Goal: Information Seeking & Learning: Find specific fact

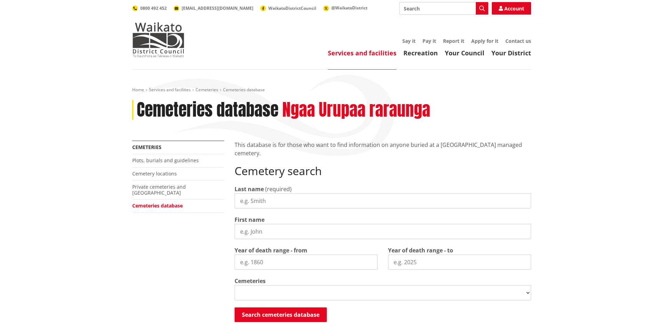
drag, startPoint x: 0, startPoint y: 0, endPoint x: 247, endPoint y: 196, distance: 315.4
click at [247, 196] on input "Last name" at bounding box center [382, 200] width 296 height 15
select select
type input "[PERSON_NAME]"
click at [240, 229] on input "First name" at bounding box center [382, 231] width 296 height 15
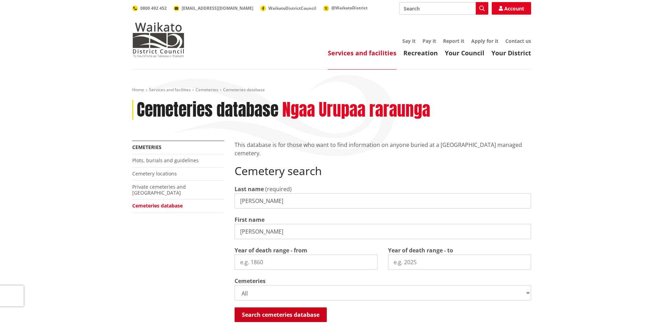
type input "Brian"
click at [274, 315] on button "Search cemeteries database" at bounding box center [280, 314] width 92 height 15
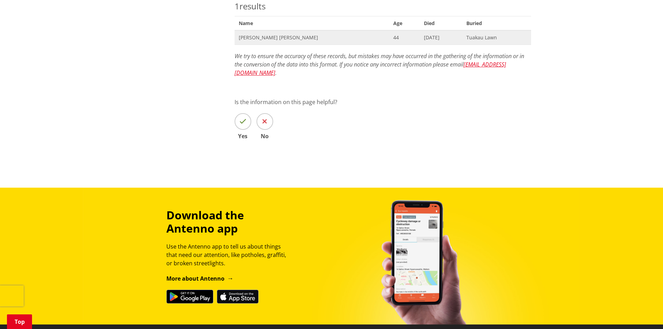
click at [268, 38] on span "Brian Leonard Olsen" at bounding box center [312, 37] width 146 height 7
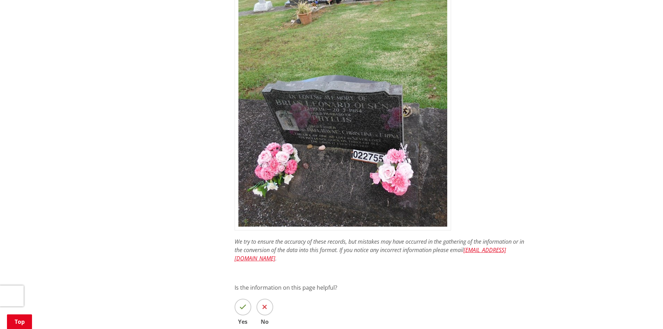
scroll to position [417, 0]
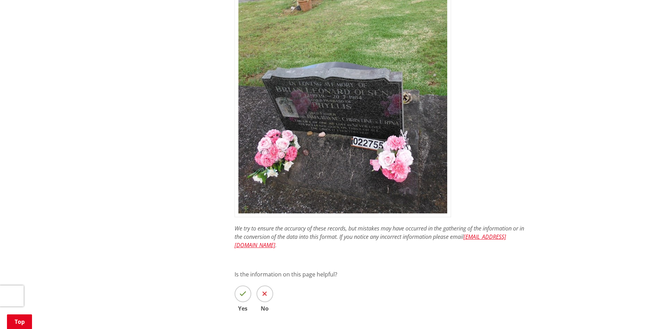
click at [336, 118] on img at bounding box center [342, 74] width 216 height 286
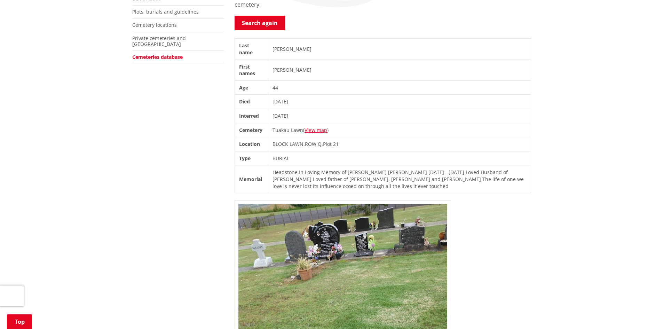
scroll to position [139, 0]
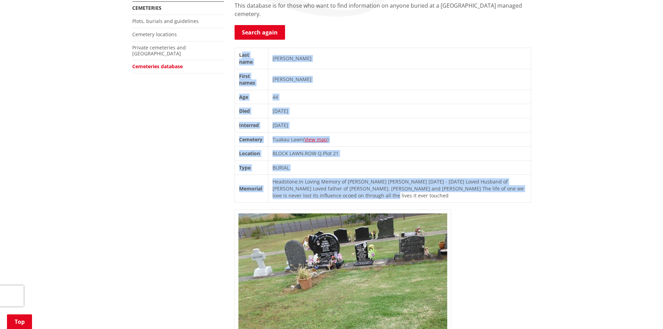
drag, startPoint x: 241, startPoint y: 54, endPoint x: 350, endPoint y: 191, distance: 174.9
click at [350, 191] on tbody "Last name [PERSON_NAME] First names [PERSON_NAME] Age [DEMOGRAPHIC_DATA] Died […" at bounding box center [382, 125] width 296 height 154
copy tbody "ast name [PERSON_NAME] First names [PERSON_NAME] Age [DEMOGRAPHIC_DATA] Died [D…"
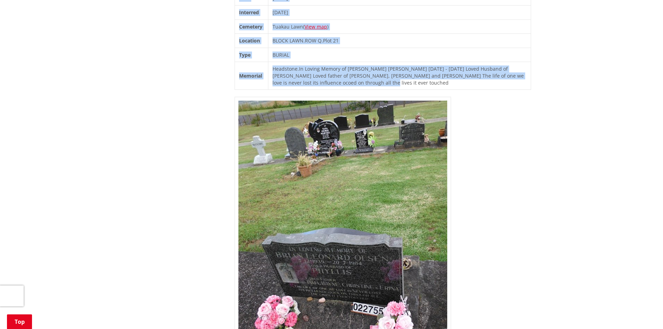
scroll to position [209, 0]
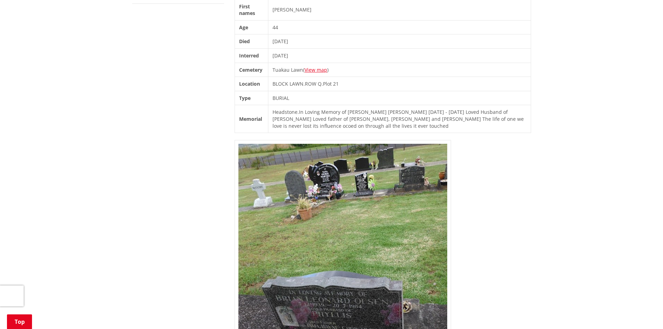
click at [617, 53] on div "Home Services and facilities Cemeteries Cemeteries database Cemeteries database…" at bounding box center [331, 215] width 663 height 708
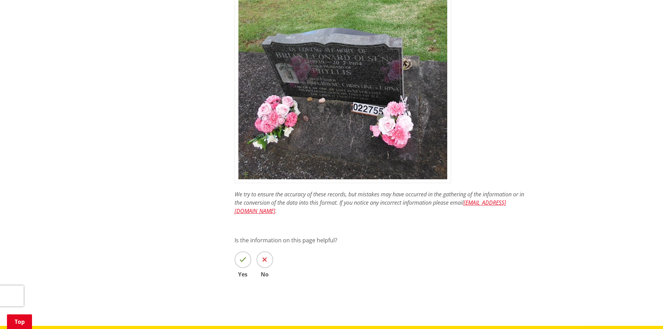
scroll to position [487, 0]
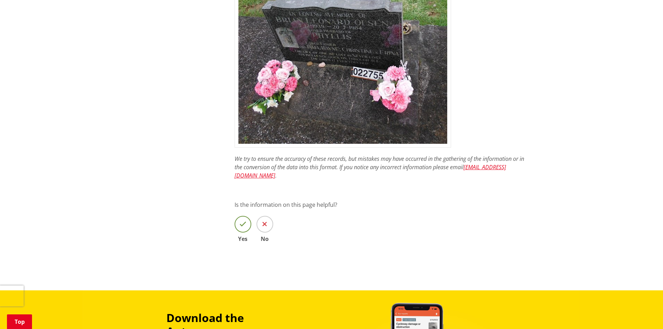
click at [241, 221] on icon at bounding box center [242, 224] width 7 height 7
click at [0, 0] on input "Yes" at bounding box center [0, 0] width 0 height 0
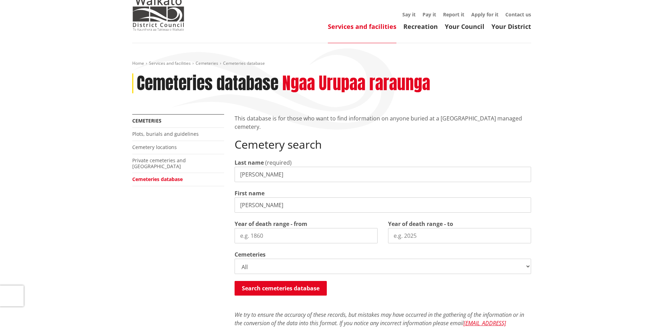
scroll to position [23, 0]
